Goal: Task Accomplishment & Management: Use online tool/utility

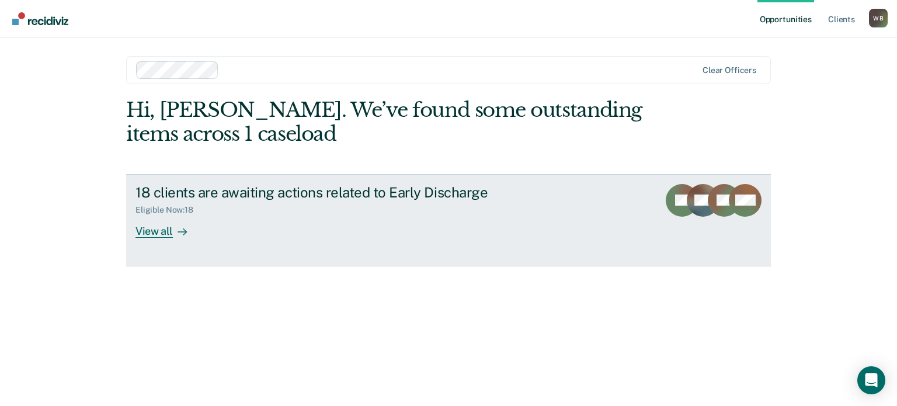
click at [161, 236] on div "View all" at bounding box center [167, 226] width 65 height 23
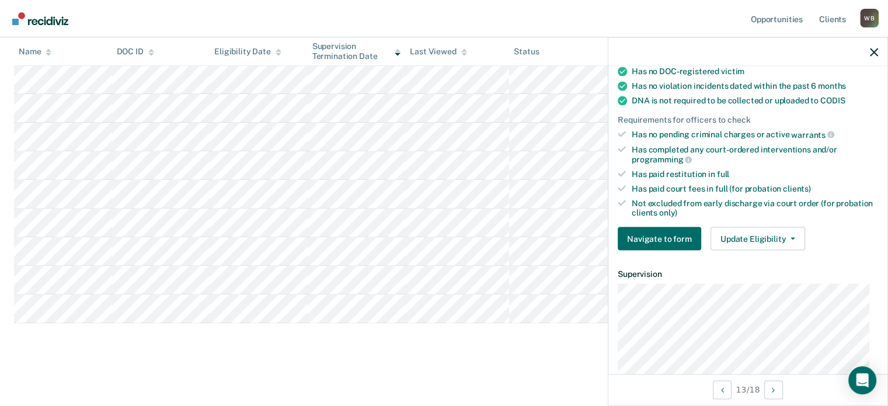
scroll to position [175, 0]
